Goal: Task Accomplishment & Management: Manage account settings

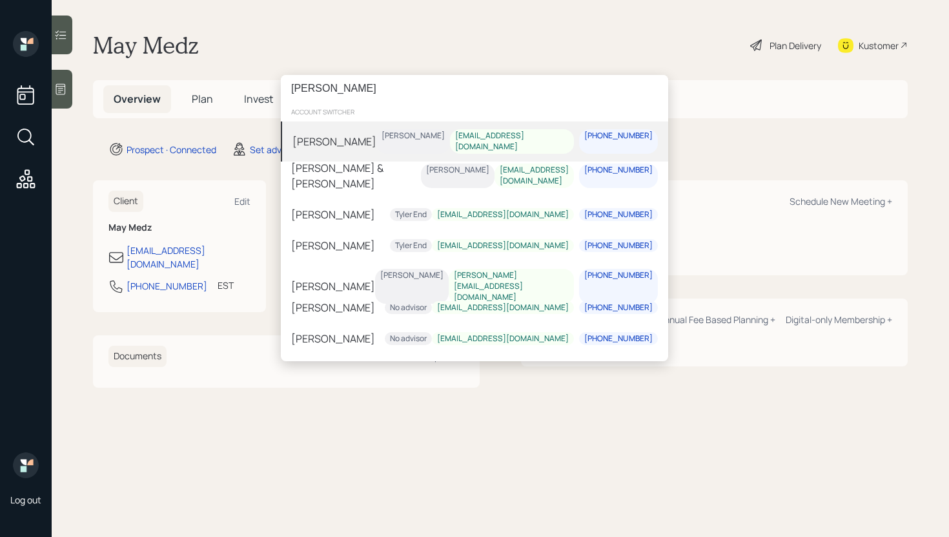
type input "armando"
click at [397, 133] on div "Armando Medel Treva Nostdahl bigmmedel@gmail.com 626-483-8044" at bounding box center [475, 141] width 388 height 40
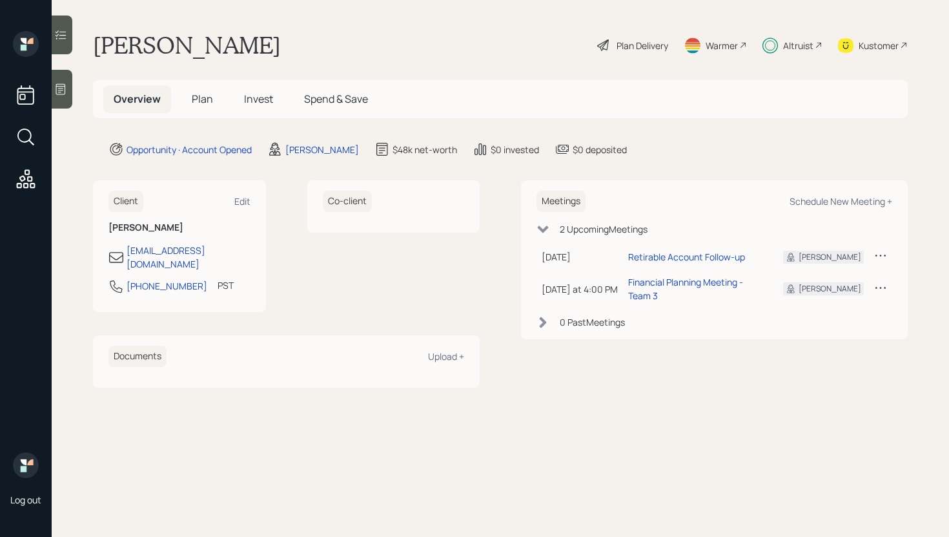
click at [261, 103] on span "Invest" at bounding box center [258, 99] width 29 height 14
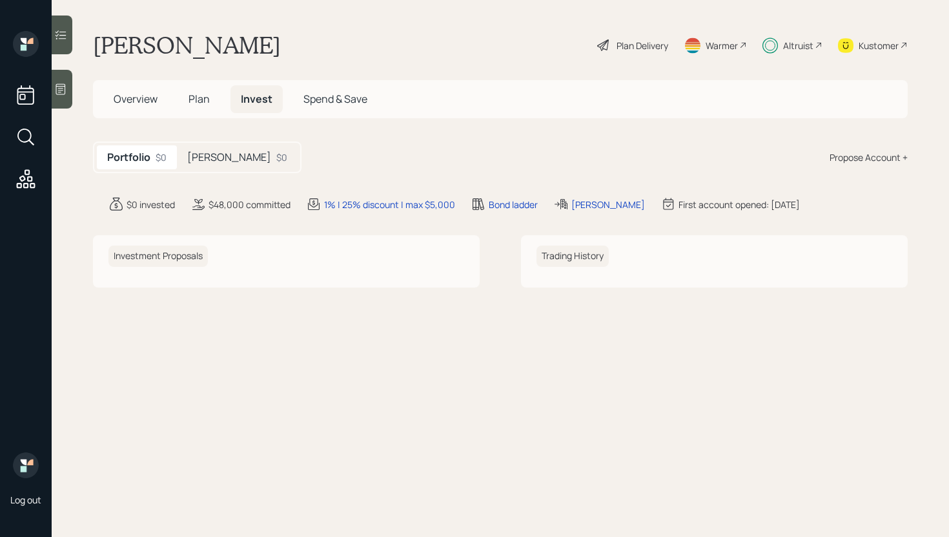
click at [225, 160] on h5 "[PERSON_NAME]" at bounding box center [229, 157] width 84 height 12
